Goal: Task Accomplishment & Management: Use online tool/utility

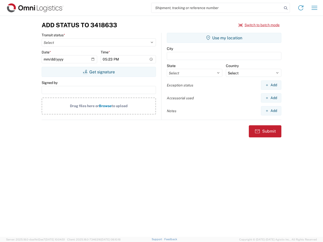
click at [217, 8] on input "search" at bounding box center [216, 8] width 131 height 10
click at [285, 8] on icon at bounding box center [285, 8] width 7 height 7
click at [301, 8] on icon at bounding box center [301, 8] width 8 height 8
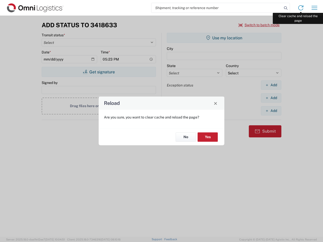
click at [314, 8] on div "Reload Are you sure, you want to clear cache and reload the page? No Yes" at bounding box center [161, 121] width 323 height 242
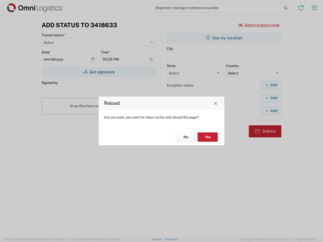
click at [259, 25] on div "Reload Are you sure, you want to clear cache and reload the page? No Yes" at bounding box center [161, 121] width 323 height 242
click at [99, 72] on div "Reload Are you sure, you want to clear cache and reload the page? No Yes" at bounding box center [161, 121] width 323 height 242
click at [224, 38] on div "Reload Are you sure, you want to clear cache and reload the page? No Yes" at bounding box center [161, 121] width 323 height 242
click at [271, 85] on div "Reload Are you sure, you want to clear cache and reload the page? No Yes" at bounding box center [161, 121] width 323 height 242
click at [271, 98] on div "Reload Are you sure, you want to clear cache and reload the page? No Yes" at bounding box center [161, 121] width 323 height 242
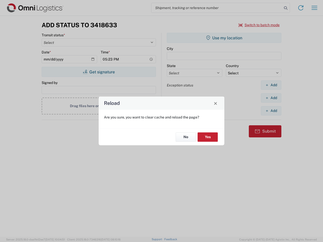
click at [271, 111] on div "Reload Are you sure, you want to clear cache and reload the page? No Yes" at bounding box center [161, 121] width 323 height 242
